Goal: Task Accomplishment & Management: Complete application form

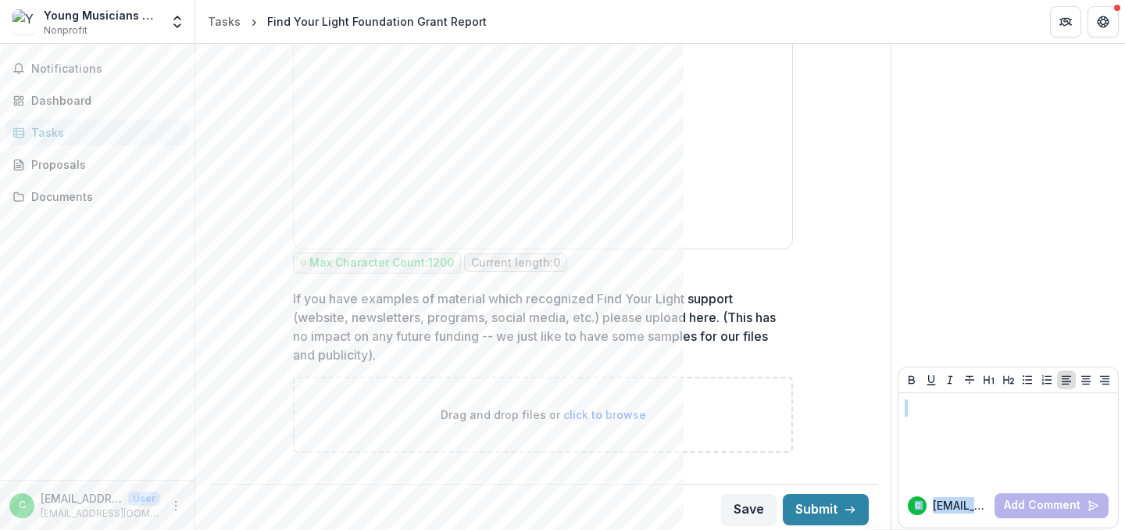
scroll to position [2847, 0]
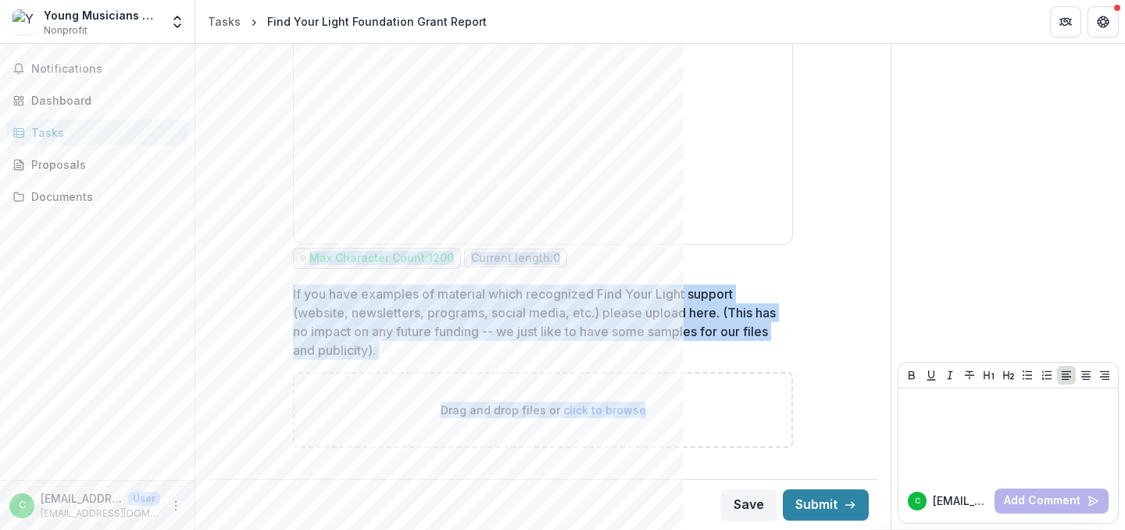
drag, startPoint x: 209, startPoint y: 63, endPoint x: 681, endPoint y: 421, distance: 592.1
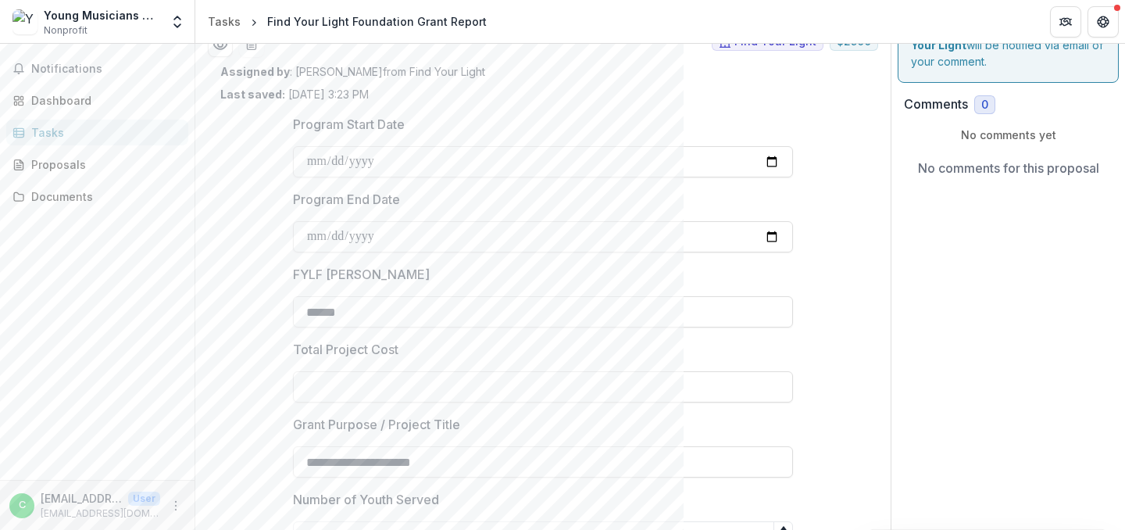
scroll to position [0, 0]
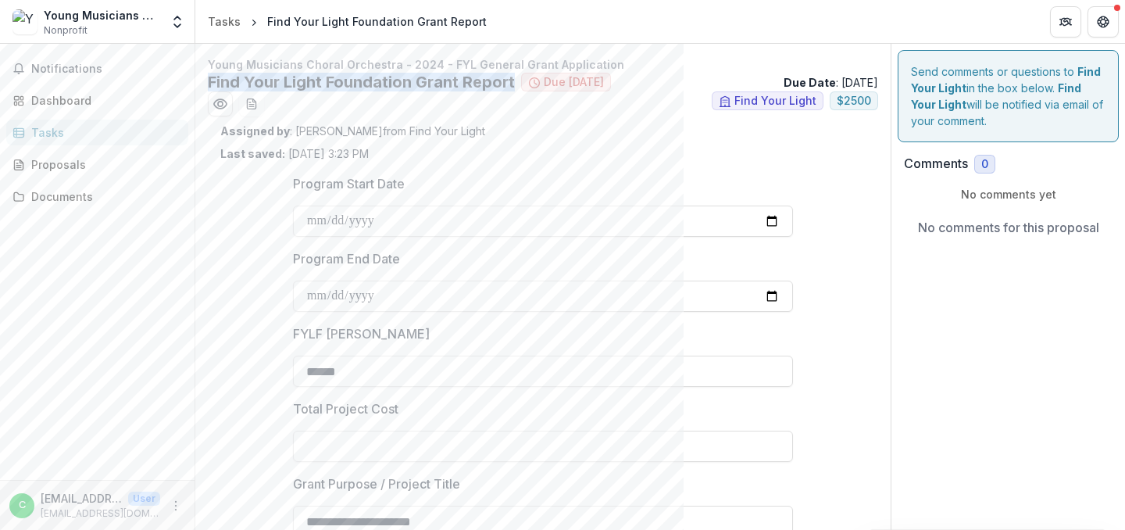
drag, startPoint x: 373, startPoint y: 394, endPoint x: 291, endPoint y: 102, distance: 302.7
copy h2 "Find Your Light Foundation Grant Report"
click at [59, 75] on span "Notifications" at bounding box center [106, 68] width 151 height 13
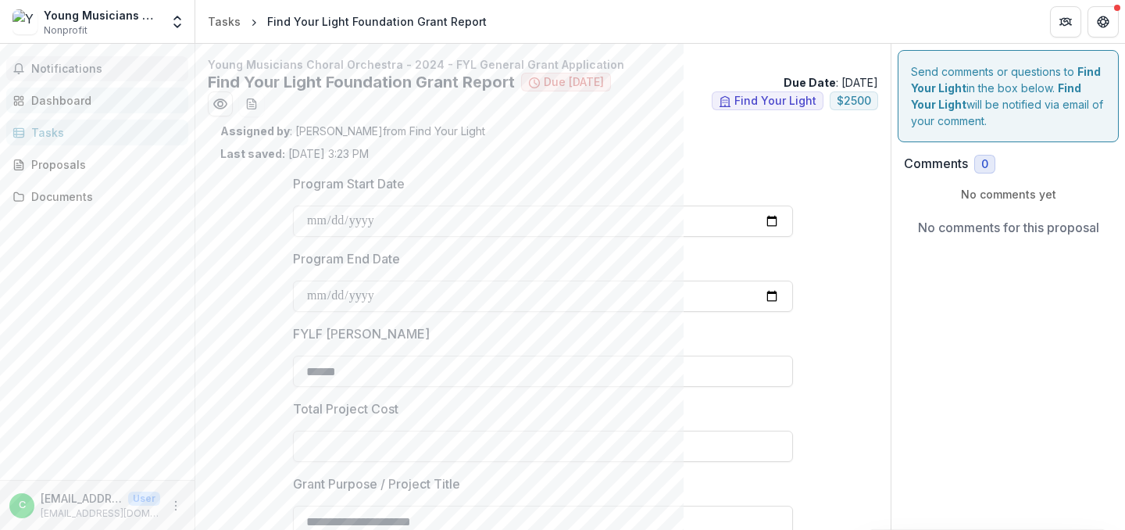
click at [65, 104] on div "Dashboard" at bounding box center [103, 100] width 145 height 16
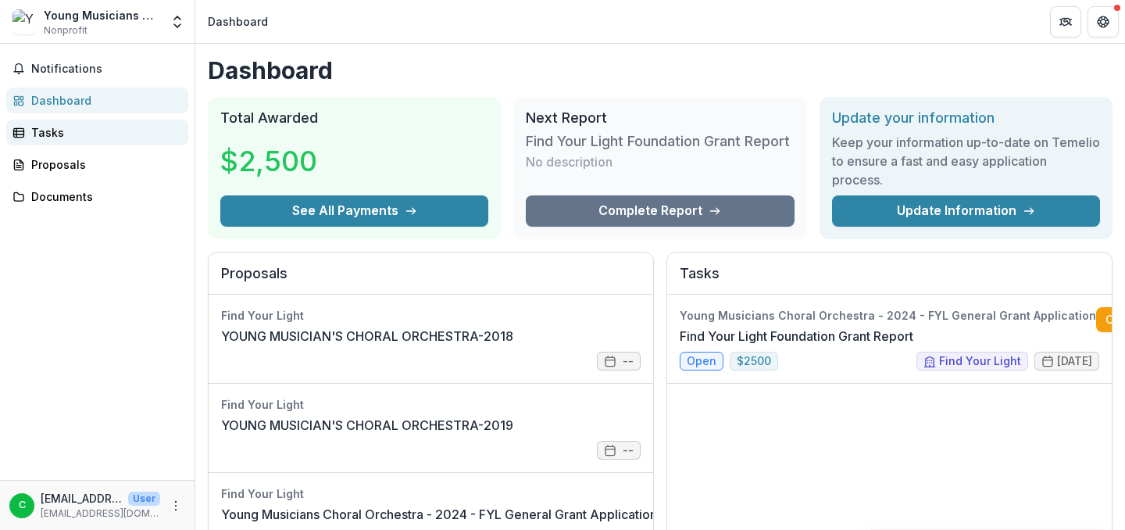
click at [52, 135] on div "Tasks" at bounding box center [103, 132] width 145 height 16
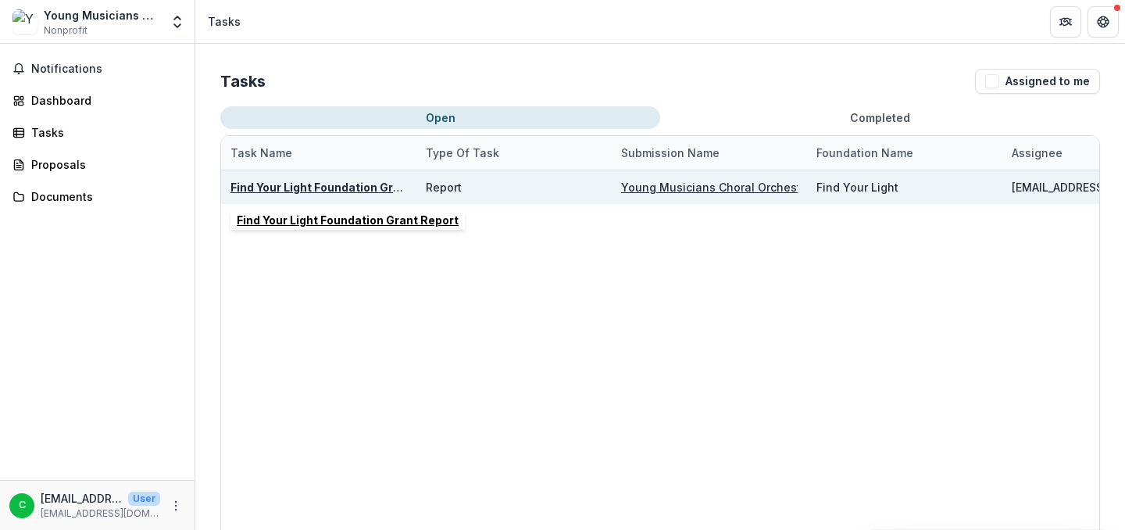
click at [338, 189] on u "Find Your Light Foundation Grant Report" at bounding box center [341, 186] width 222 height 13
